Goal: Transaction & Acquisition: Obtain resource

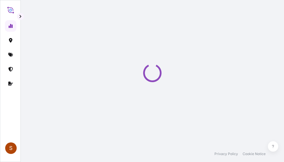
select select "2025"
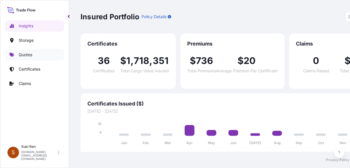
click at [24, 56] on p "Quotes" at bounding box center [26, 55] width 14 height 6
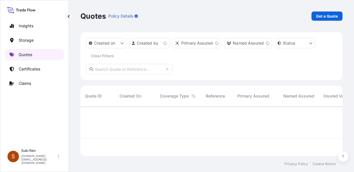
scroll to position [48, 258]
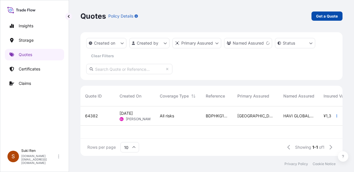
click at [284, 16] on p "Get a Quote" at bounding box center [327, 16] width 22 height 6
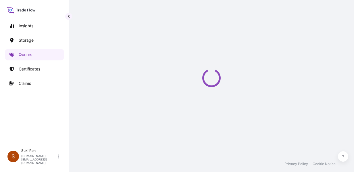
scroll to position [9, 0]
select select "Water"
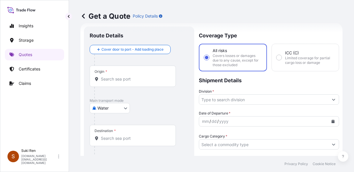
click at [125, 81] on input "Origin *" at bounding box center [135, 79] width 68 height 6
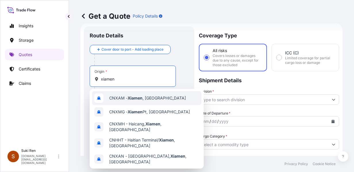
click at [124, 97] on span "CNXAM - [GEOGRAPHIC_DATA] , [GEOGRAPHIC_DATA]" at bounding box center [147, 98] width 77 height 6
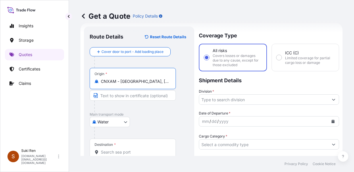
type input "CNXAM - [GEOGRAPHIC_DATA], [GEOGRAPHIC_DATA]"
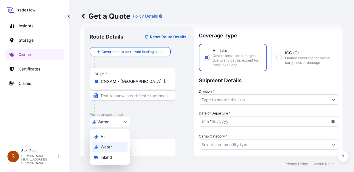
click at [112, 120] on body "7 options available. Insights Storage Quotes Certificates Claims S Suki Ren [DO…" at bounding box center [177, 86] width 354 height 172
click at [107, 136] on div "Air" at bounding box center [110, 136] width 36 height 10
select select "Air"
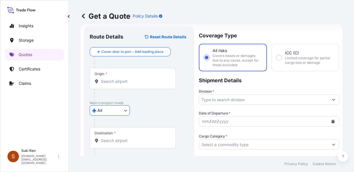
click at [109, 83] on input "Origin *" at bounding box center [135, 81] width 68 height 6
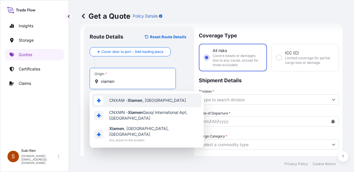
click at [128, 101] on span "CNXAM - [GEOGRAPHIC_DATA] , [GEOGRAPHIC_DATA]" at bounding box center [147, 100] width 77 height 6
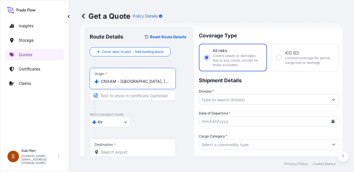
scroll to position [32, 0]
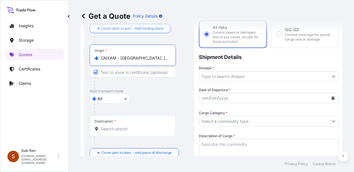
type input "CNXAM - [GEOGRAPHIC_DATA], [GEOGRAPHIC_DATA]"
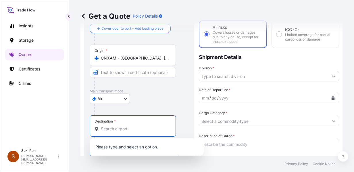
click at [112, 130] on input "Destination *" at bounding box center [135, 129] width 68 height 6
paste input "Teverola"
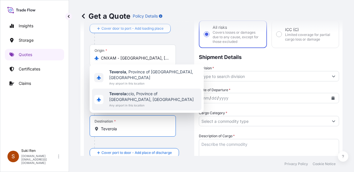
click at [120, 126] on input "Teverola" at bounding box center [135, 129] width 68 height 6
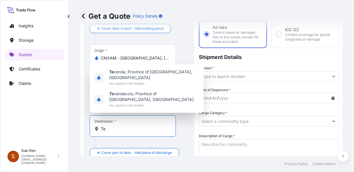
type input "T"
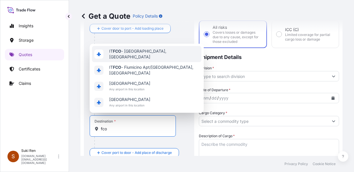
click at [132, 60] on div "IT FCO - [GEOGRAPHIC_DATA], [GEOGRAPHIC_DATA]" at bounding box center [146, 54] width 109 height 16
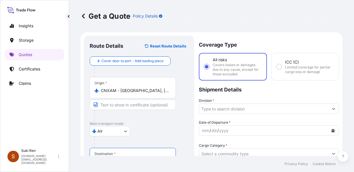
scroll to position [70, 0]
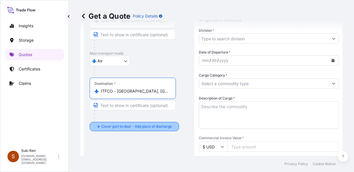
type input "ITFCO - [GEOGRAPHIC_DATA], [GEOGRAPHIC_DATA]"
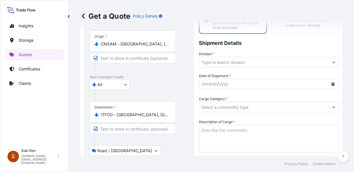
scroll to position [93, 0]
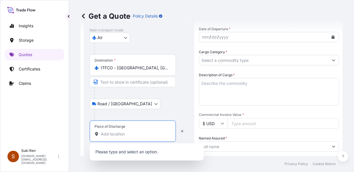
click at [111, 133] on input "Place of Discharge" at bounding box center [135, 134] width 68 height 6
paste input "Teverola"
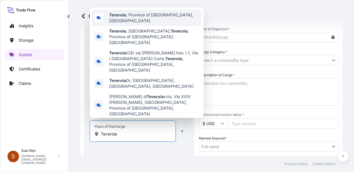
click at [147, 24] on span "Teverola , Province of [GEOGRAPHIC_DATA], [GEOGRAPHIC_DATA]" at bounding box center [154, 17] width 90 height 11
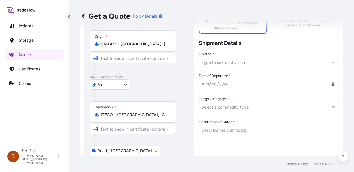
scroll to position [23, 0]
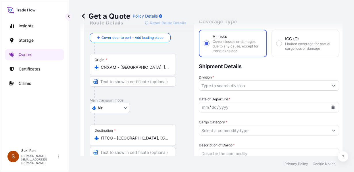
type input "Teverola, Province of [GEOGRAPHIC_DATA], [GEOGRAPHIC_DATA]"
click at [218, 84] on input "Division *" at bounding box center [263, 85] width 129 height 10
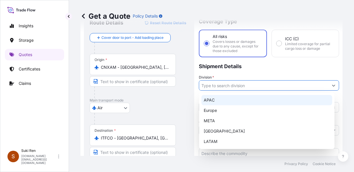
click at [216, 99] on div "APAC" at bounding box center [266, 100] width 131 height 10
type input "APAC"
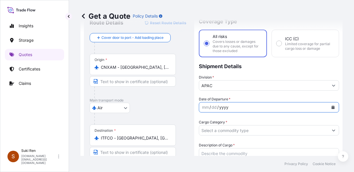
click at [219, 106] on div "yyyy" at bounding box center [224, 107] width 10 height 7
click at [284, 107] on icon "Calendar" at bounding box center [333, 106] width 3 height 3
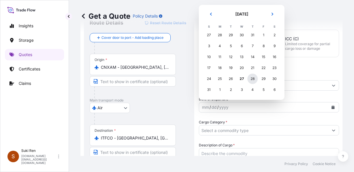
click at [251, 78] on div "28" at bounding box center [252, 79] width 10 height 10
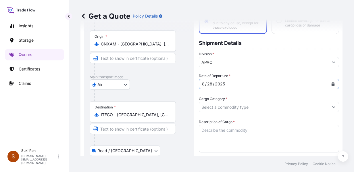
scroll to position [70, 0]
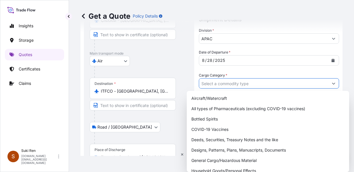
click at [235, 87] on input "Cargo Category *" at bounding box center [263, 83] width 129 height 10
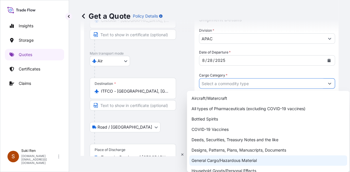
click at [223, 161] on div "General Cargo/Hazardous Material" at bounding box center [268, 160] width 158 height 10
type input "General Cargo/Hazardous Material"
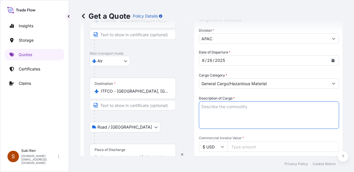
click at [217, 105] on textarea "Description of Cargo *" at bounding box center [269, 115] width 140 height 28
paste textarea "BINDER BATTBOND 310F"
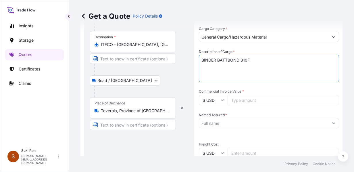
type textarea "BINDER BATTBOND 310F"
click at [224, 101] on icon at bounding box center [222, 99] width 3 height 3
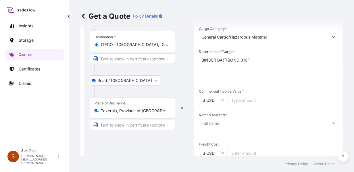
click at [242, 99] on input "Commercial Invoice Value *" at bounding box center [284, 100] width 112 height 10
type input "27000"
click at [221, 122] on input "Named Assured *" at bounding box center [263, 123] width 129 height 10
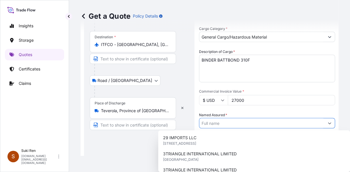
click at [211, 124] on input "Named Assured *" at bounding box center [261, 123] width 125 height 10
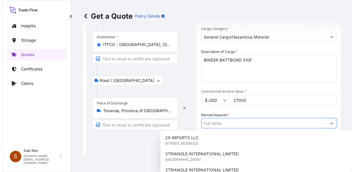
paste input "FUJIAN BLUE OCEAN & BLACK STONE TRADING CO., LTD."
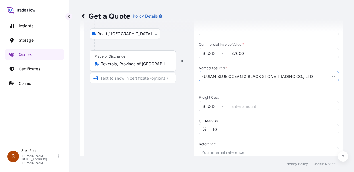
scroll to position [187, 0]
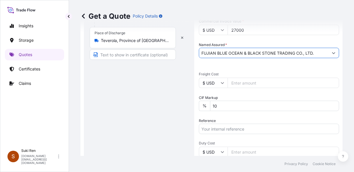
type input "FUJIAN BLUE OCEAN & BLACK STONE TRADING CO., LTD."
click at [219, 129] on input "Reference" at bounding box center [269, 129] width 140 height 10
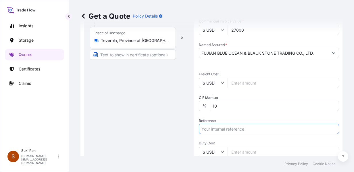
paste input "FAAM2503"
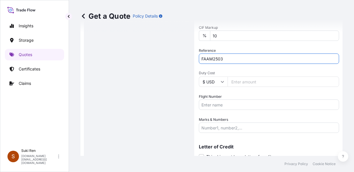
type input "FAAM2503"
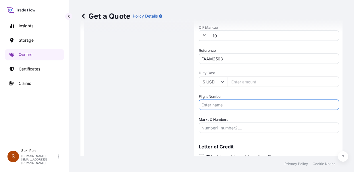
click at [221, 105] on input "Flight Number" at bounding box center [269, 104] width 140 height 10
type input "x"
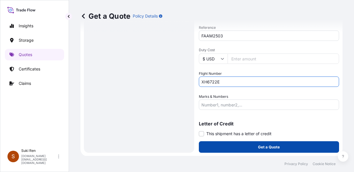
type input "XH6722E"
click at [235, 147] on button "Get a Quote" at bounding box center [269, 146] width 140 height 11
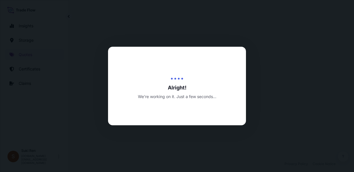
select select "Air"
select select "Road / [GEOGRAPHIC_DATA]"
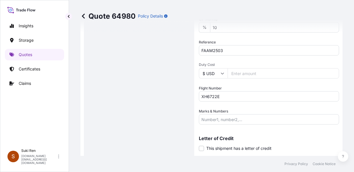
scroll to position [289, 0]
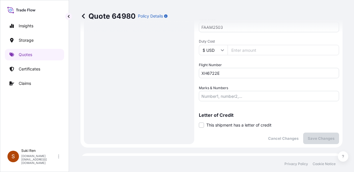
click at [222, 98] on input "Marks & Numbers" at bounding box center [269, 96] width 140 height 10
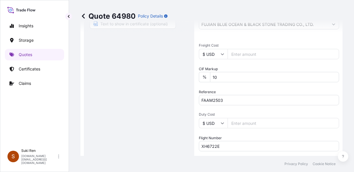
scroll to position [239, 0]
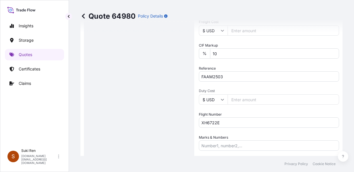
click at [232, 146] on input "Marks & Numbers" at bounding box center [269, 145] width 140 height 10
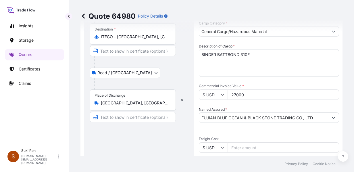
scroll to position [169, 0]
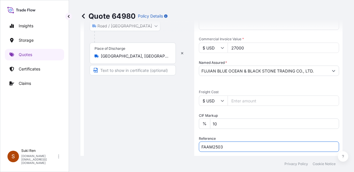
click at [225, 145] on input "FAAM2503" at bounding box center [269, 146] width 140 height 10
drag, startPoint x: 225, startPoint y: 147, endPoint x: 185, endPoint y: 143, distance: 40.7
click at [185, 143] on form "Route Details Cover door to port - Add loading place Place of loading Road / [G…" at bounding box center [211, 65] width 262 height 404
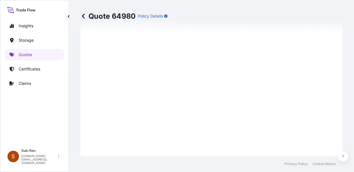
scroll to position [356, 0]
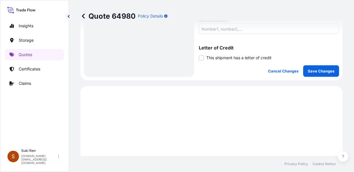
type input "HAWB#CXMAE0002091 MAWB#160-83530355"
click at [284, 71] on p "Save Changes" at bounding box center [321, 71] width 27 height 6
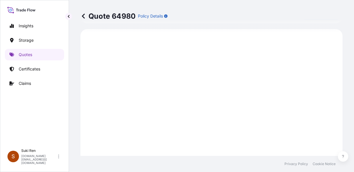
select select "Air"
select select "Road / [GEOGRAPHIC_DATA]"
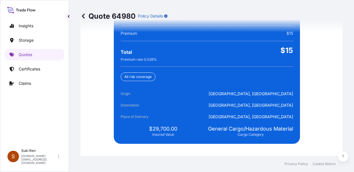
scroll to position [1454, 0]
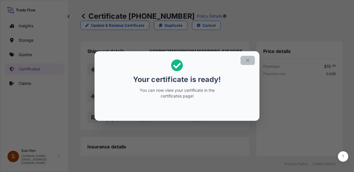
click at [248, 61] on icon "button" at bounding box center [247, 60] width 5 height 5
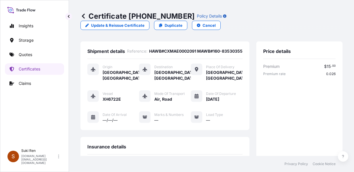
scroll to position [164, 0]
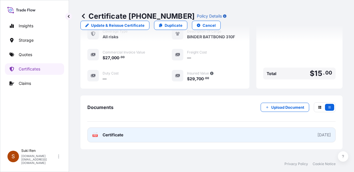
click at [274, 134] on link "PDF Certificate [DATE]" at bounding box center [211, 134] width 248 height 15
